Goal: Check status: Check status

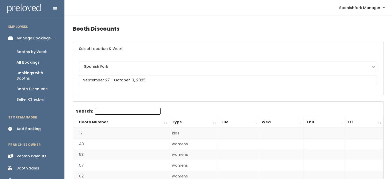
drag, startPoint x: 45, startPoint y: 52, endPoint x: 29, endPoint y: 50, distance: 16.6
click at [29, 50] on div "Booths by Week" at bounding box center [32, 51] width 30 height 5
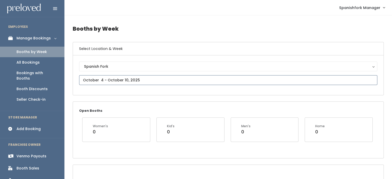
click at [141, 80] on input "text" at bounding box center [228, 80] width 299 height 10
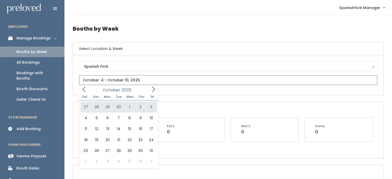
type input "[DATE] to [DATE]"
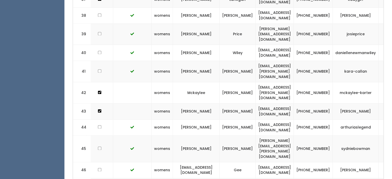
scroll to position [0, 107]
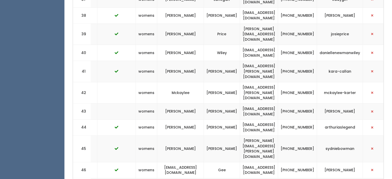
click at [313, 45] on td "(925) 286-6698" at bounding box center [297, 53] width 39 height 16
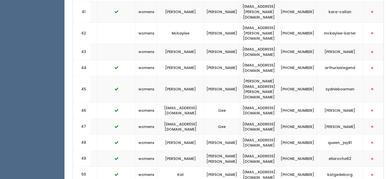
scroll to position [857, 0]
